Goal: Navigation & Orientation: Find specific page/section

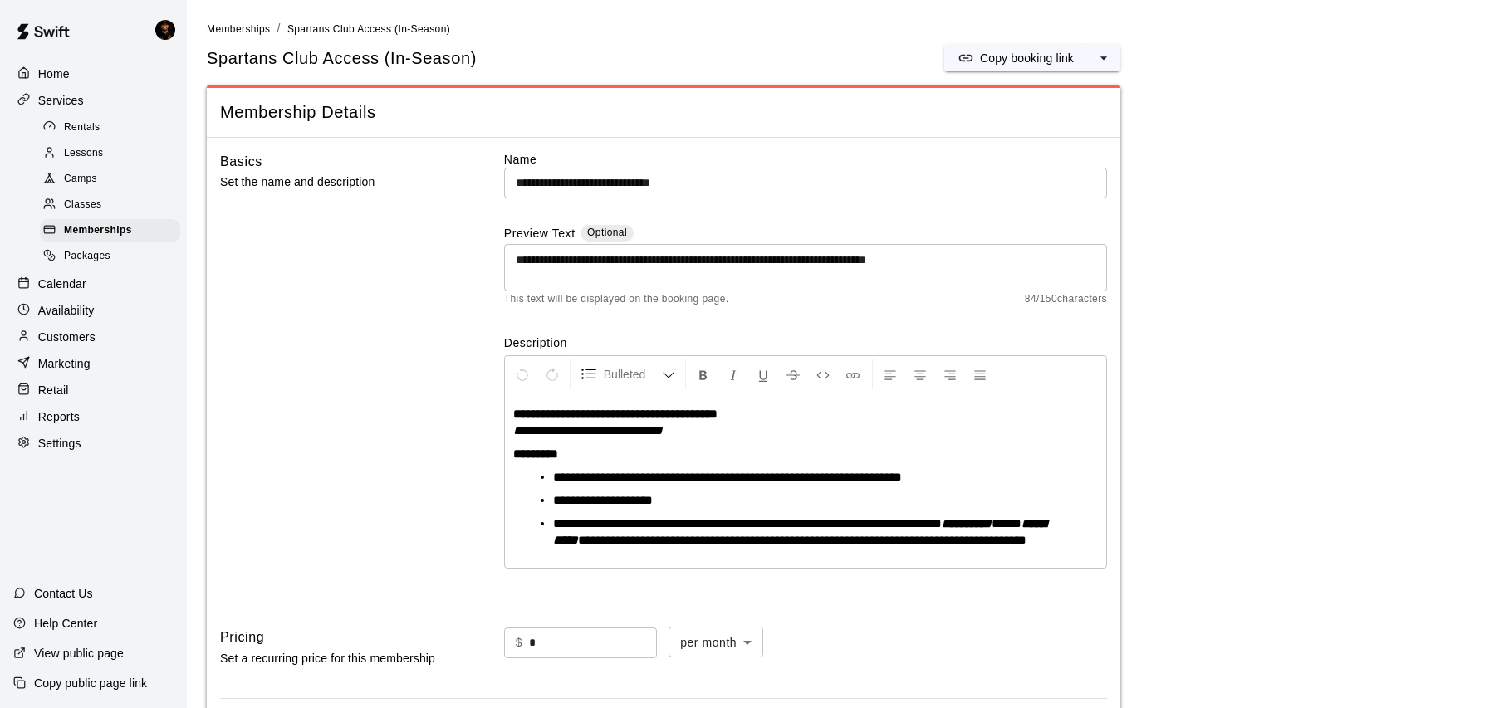
click at [95, 63] on div "Home" at bounding box center [93, 73] width 160 height 25
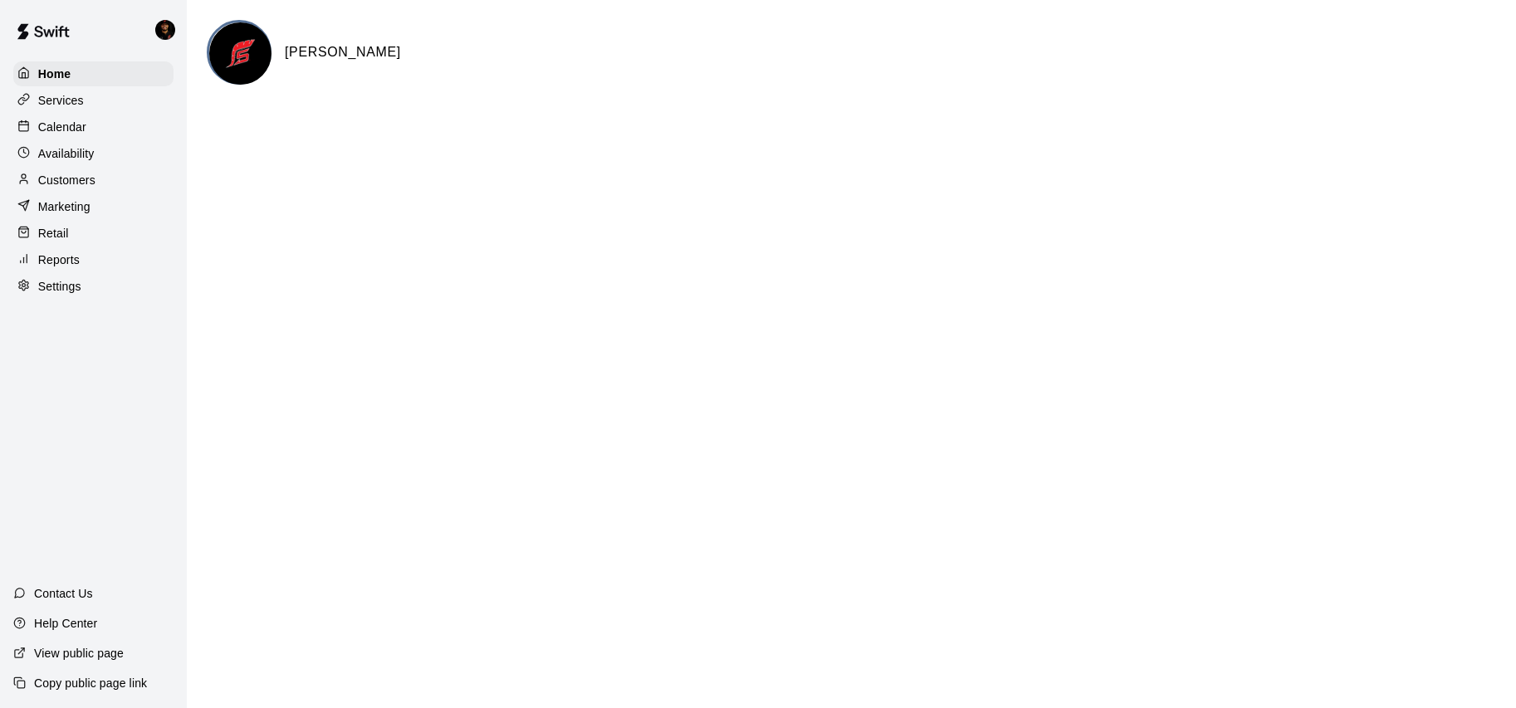
click at [73, 100] on p "Services" at bounding box center [61, 100] width 46 height 17
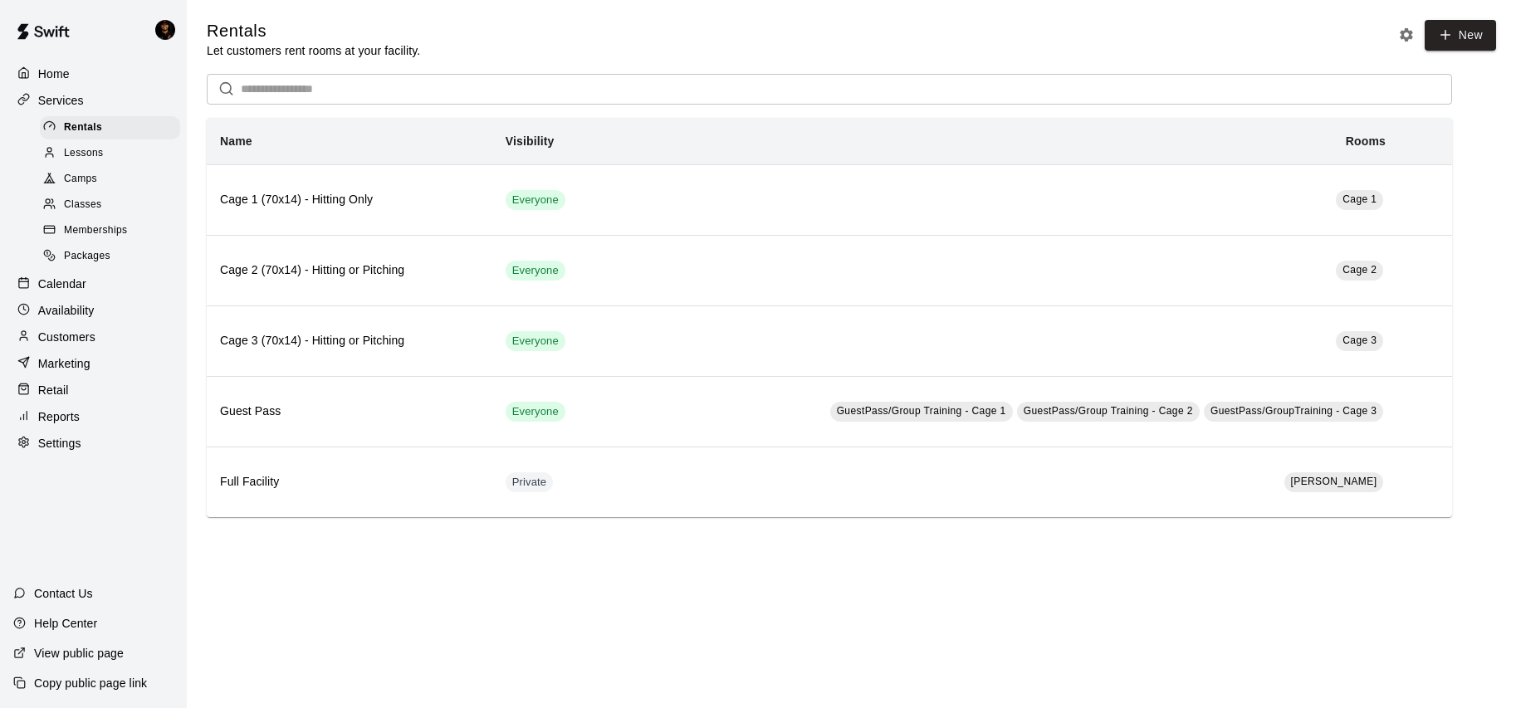
click at [64, 70] on p "Home" at bounding box center [54, 74] width 32 height 17
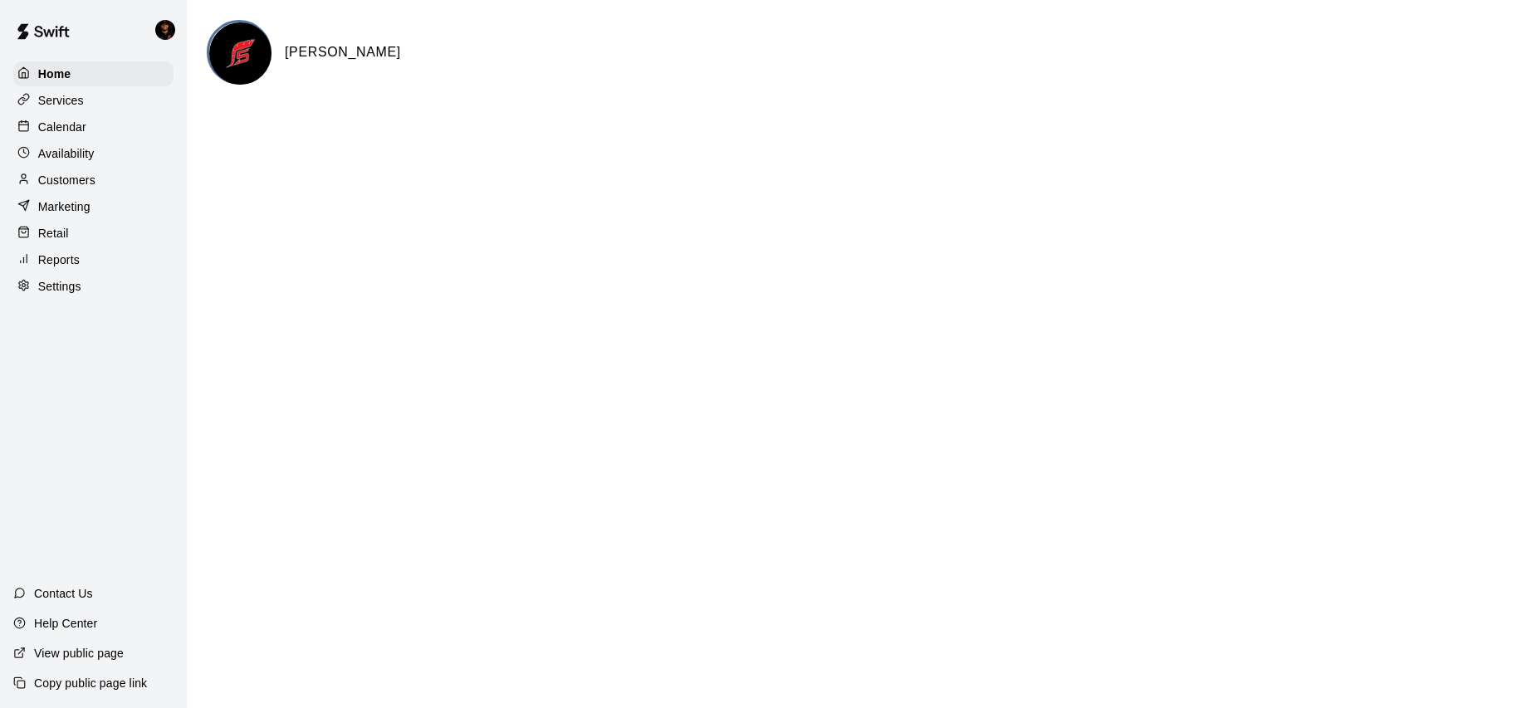
click at [105, 129] on div "Calendar" at bounding box center [93, 127] width 160 height 25
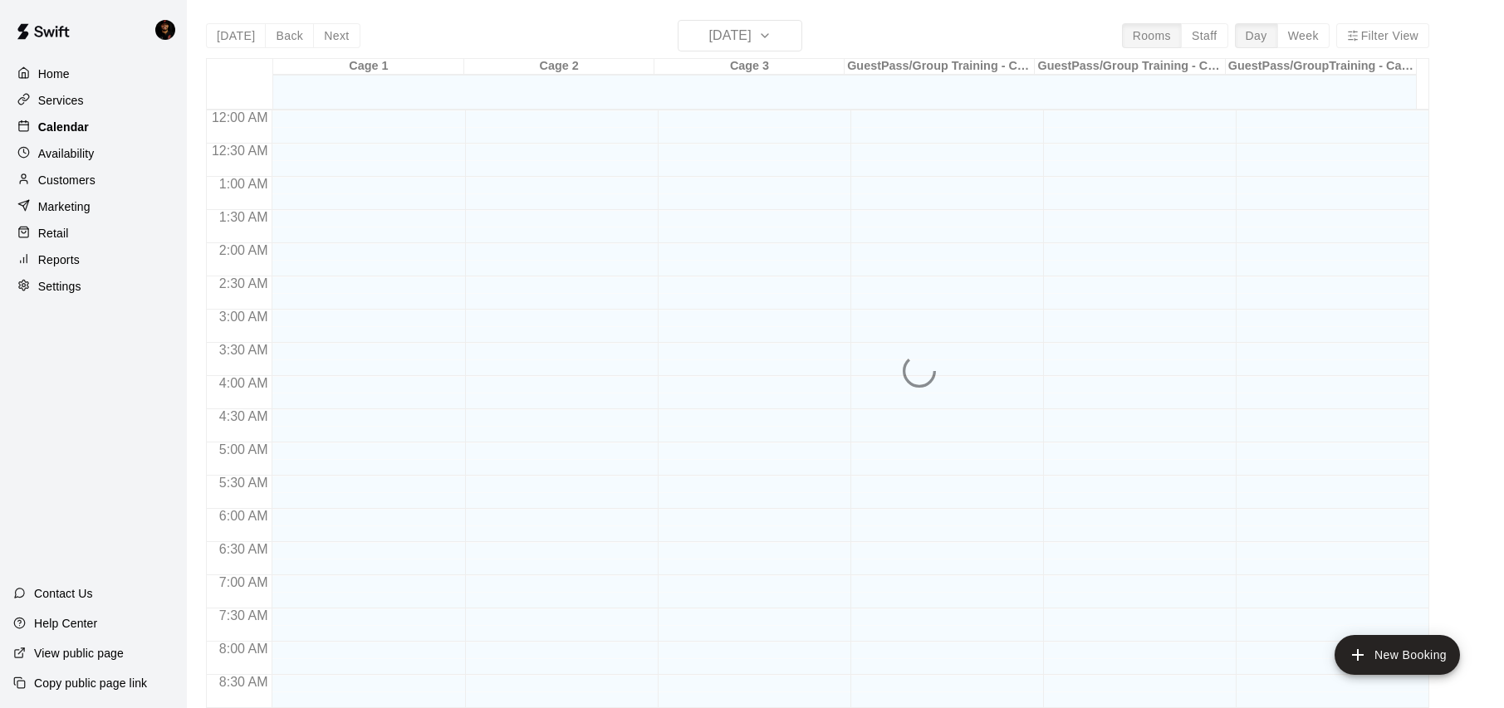
scroll to position [927, 0]
